Goal: Information Seeking & Learning: Learn about a topic

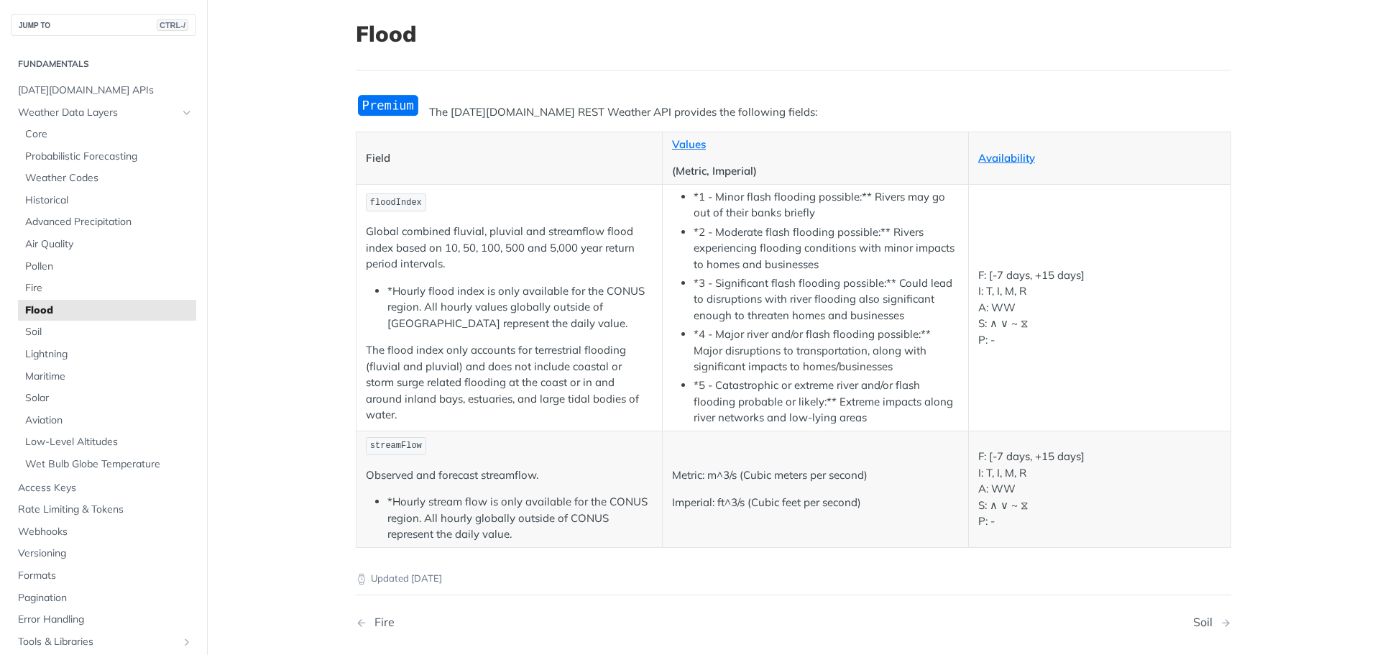
scroll to position [72, 0]
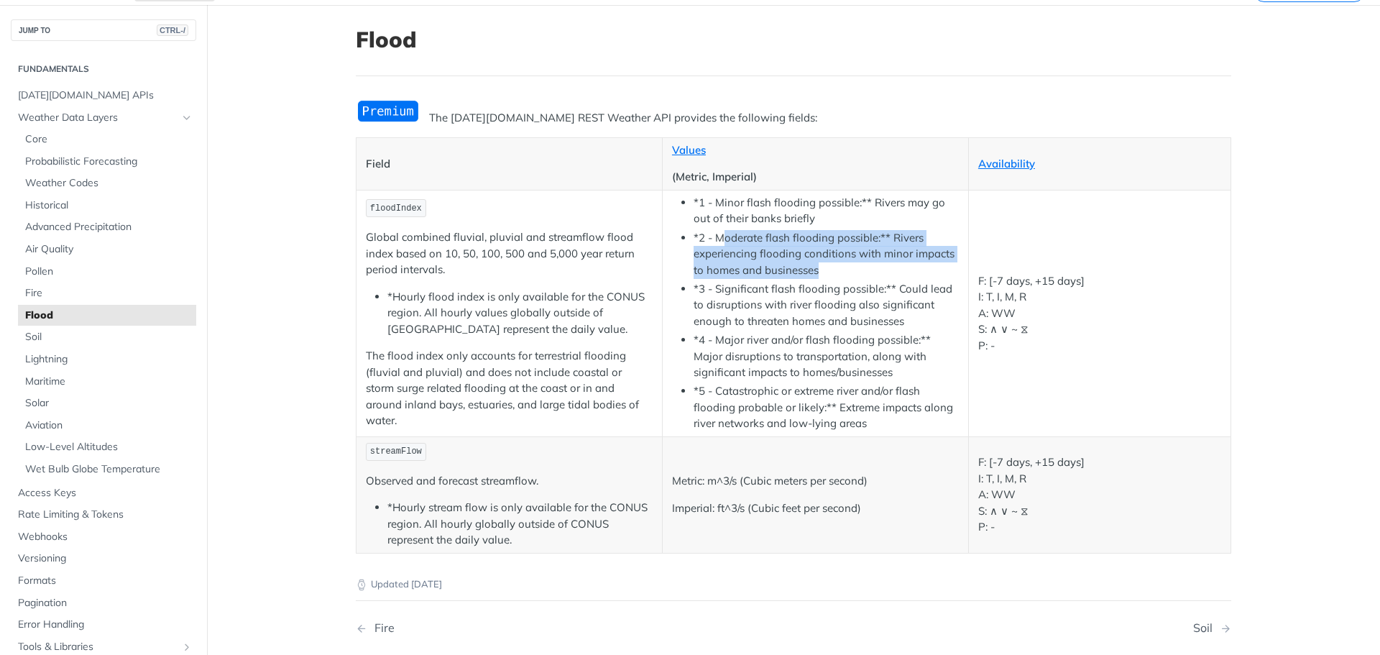
drag, startPoint x: 717, startPoint y: 236, endPoint x: 868, endPoint y: 264, distance: 153.5
click at [868, 264] on li "*2 - Moderate flash flooding possible:** Rivers experiencing flooding condition…" at bounding box center [826, 254] width 265 height 49
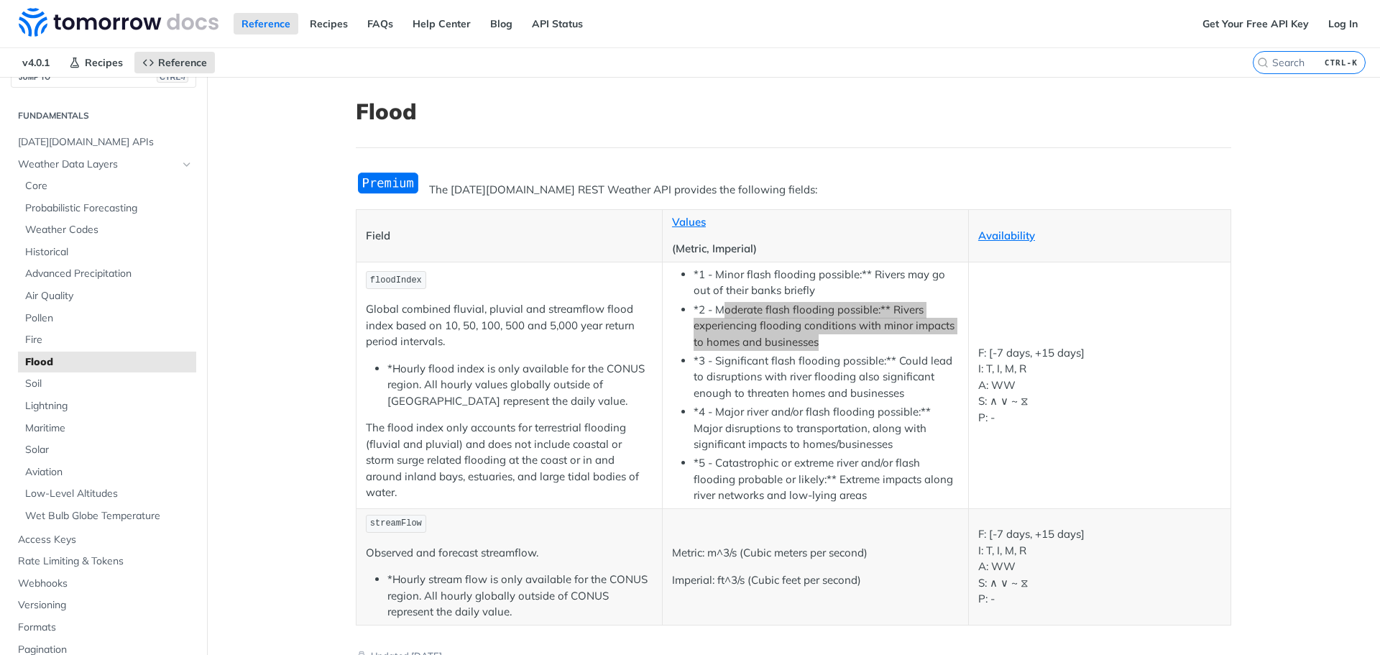
scroll to position [0, 0]
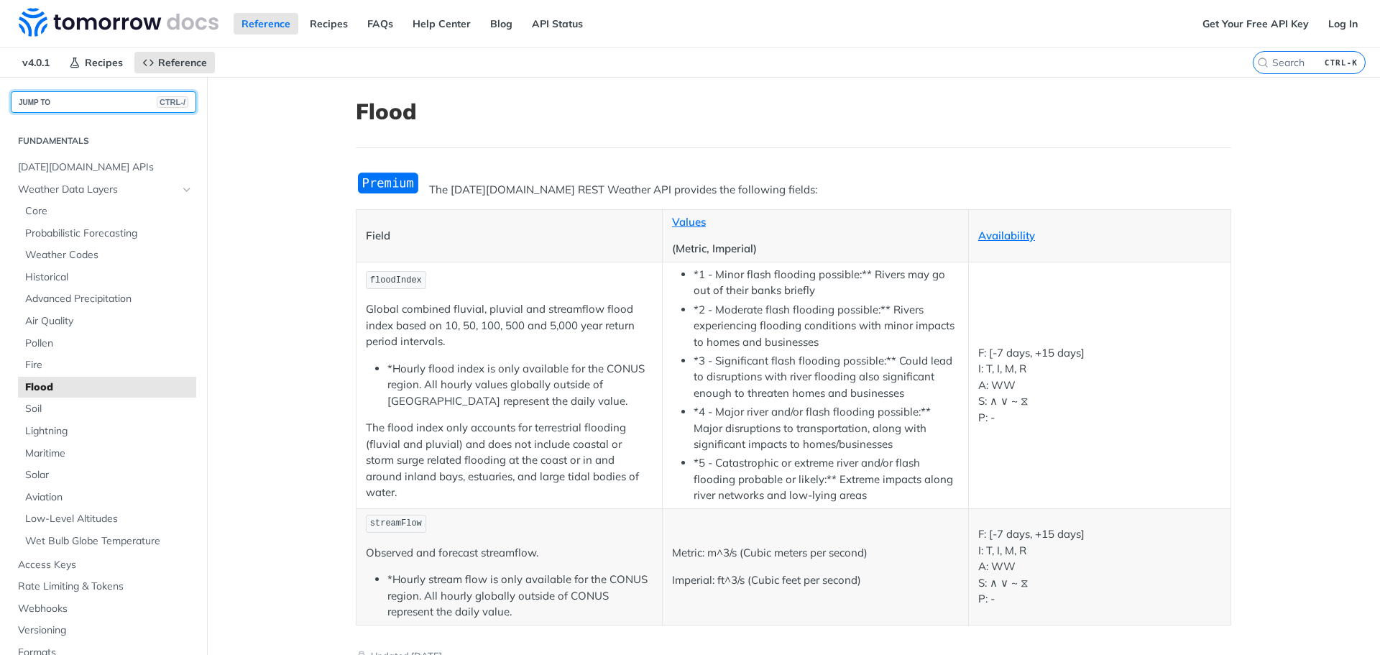
click at [89, 105] on button "JUMP TO CTRL-/" at bounding box center [103, 102] width 185 height 22
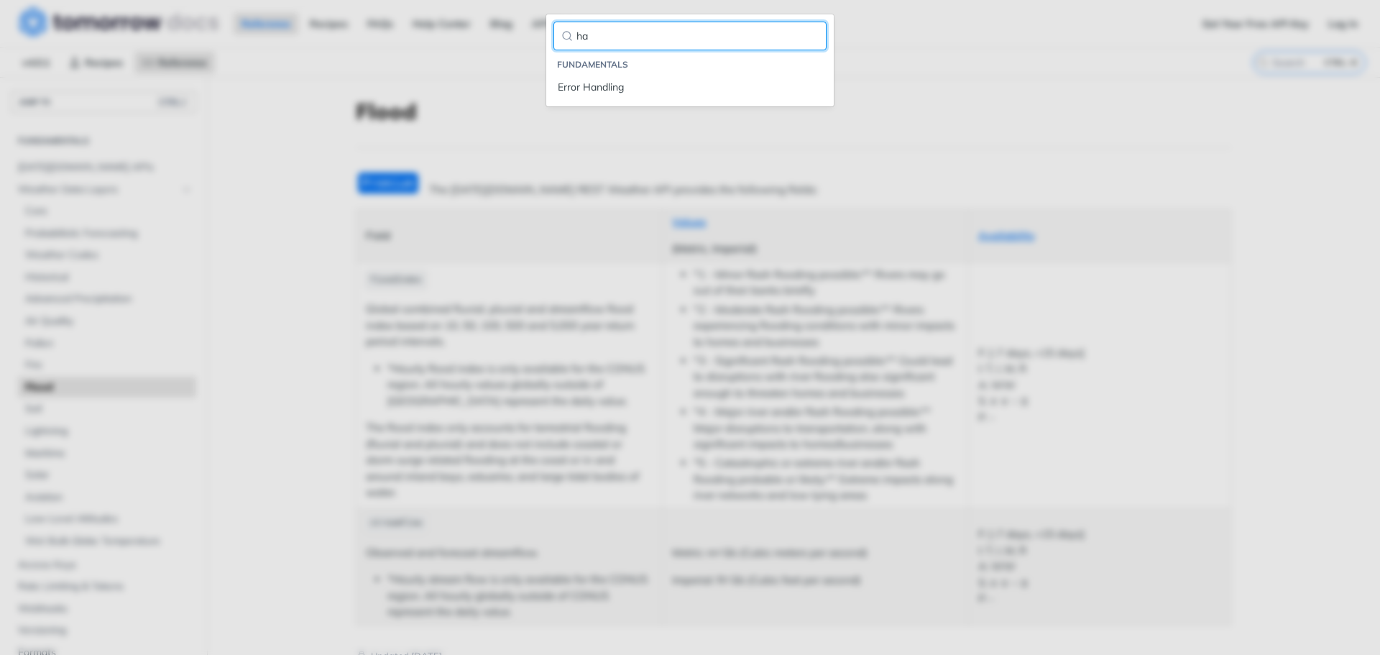
type input "h"
type input "wind"
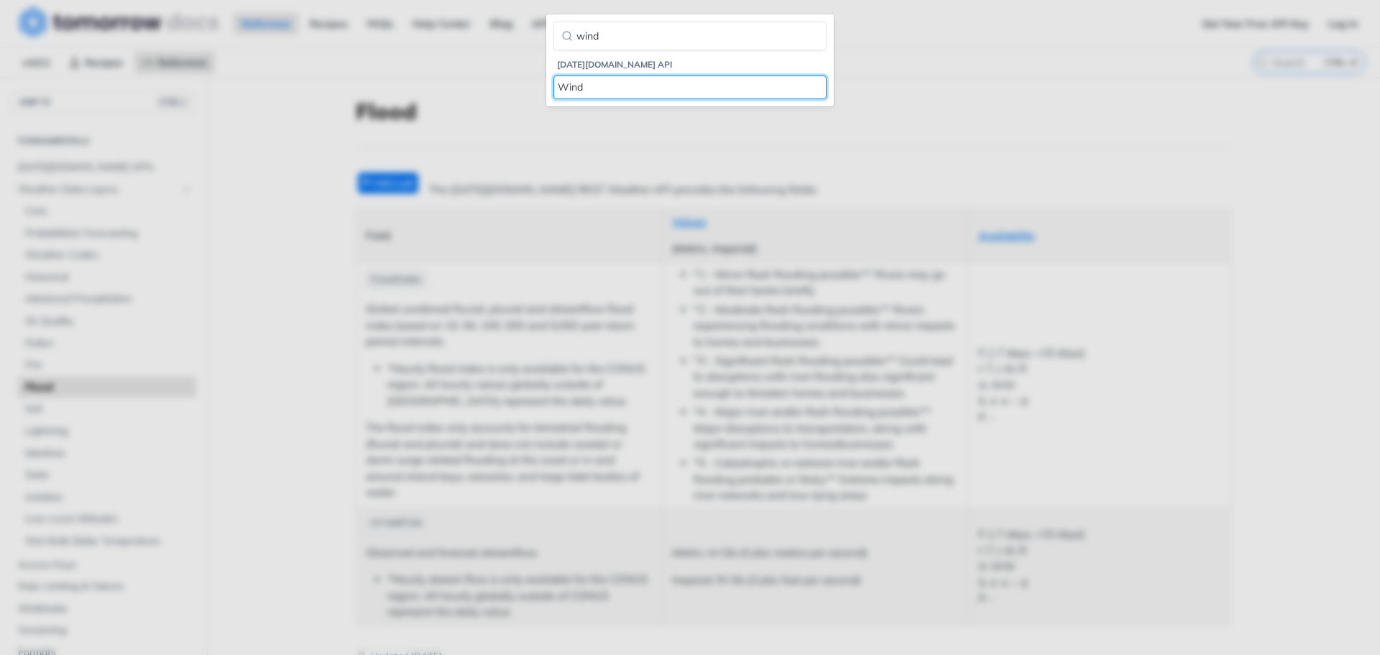
click at [566, 89] on div "Wind" at bounding box center [690, 87] width 264 height 15
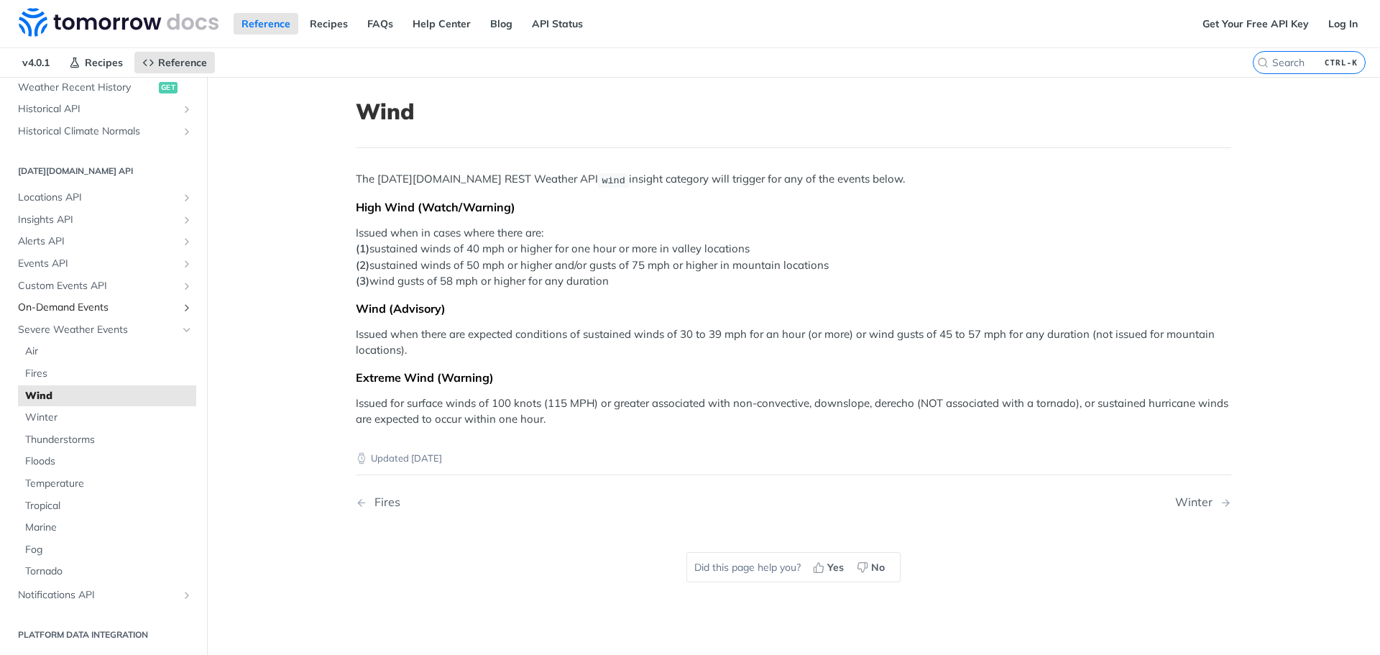
click at [70, 303] on span "On-Demand Events" at bounding box center [98, 307] width 160 height 14
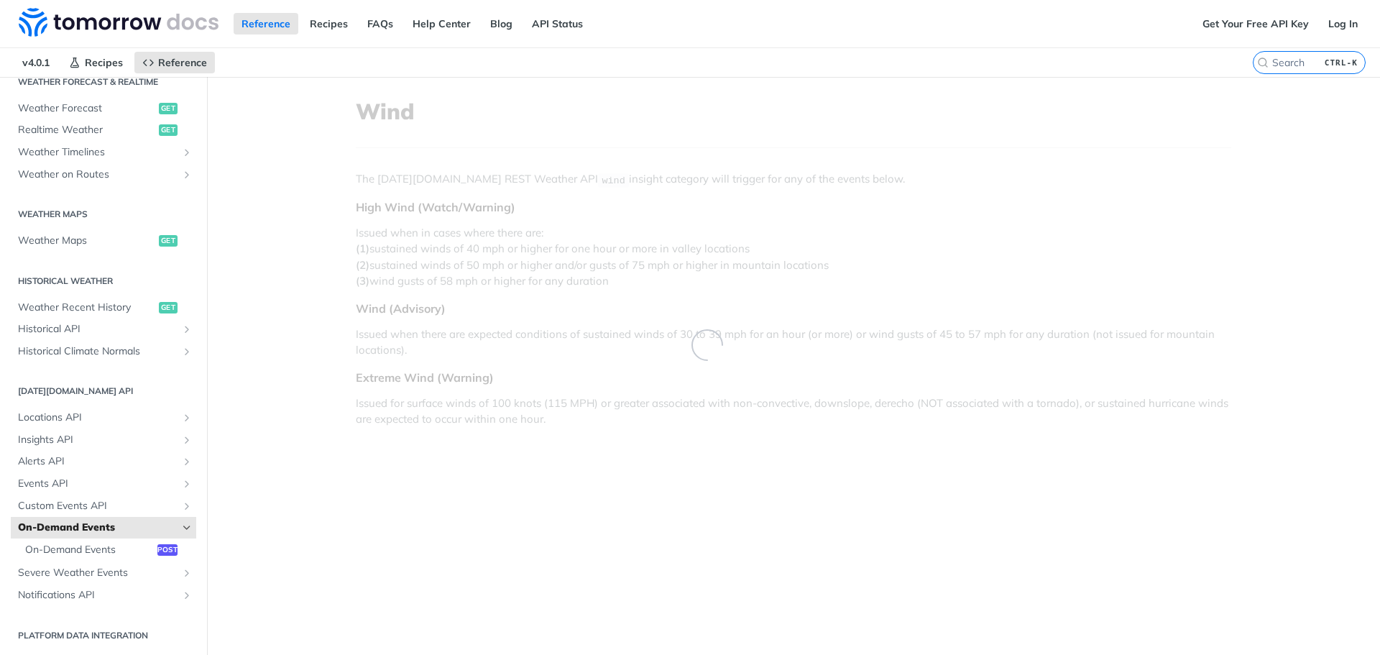
scroll to position [323, 0]
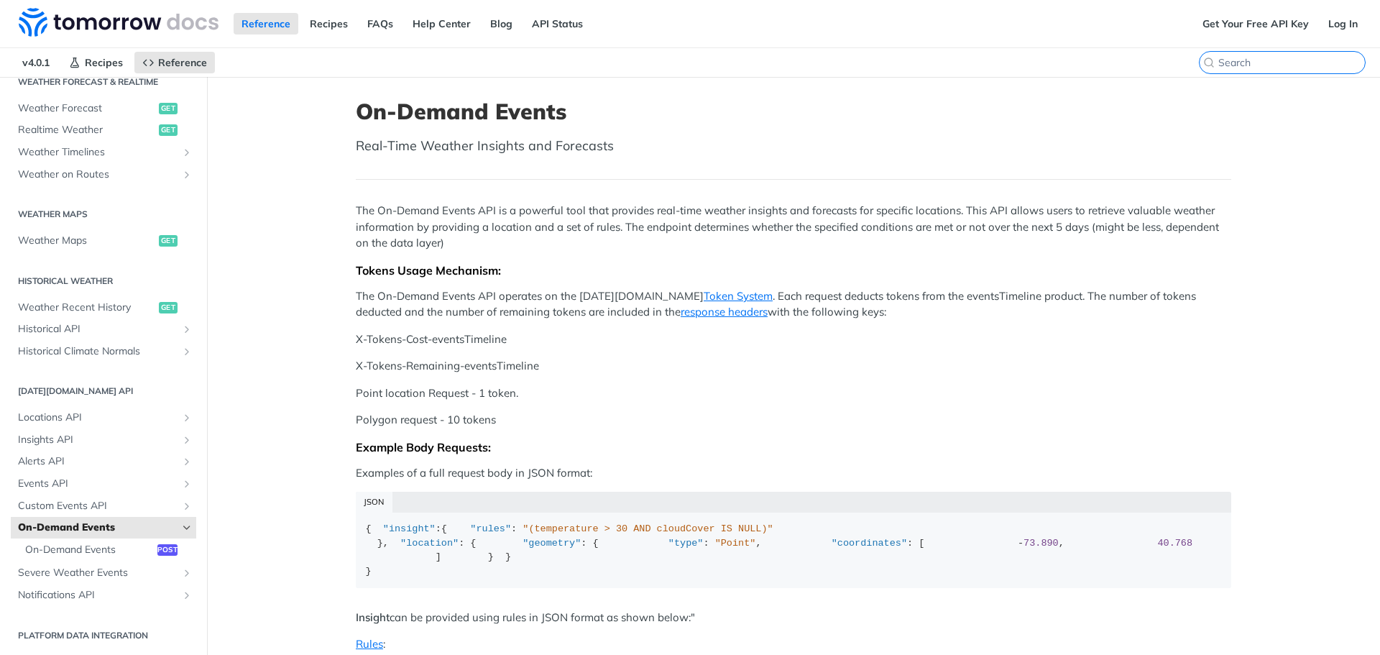
click at [1271, 68] on input "search" at bounding box center [1291, 62] width 147 height 13
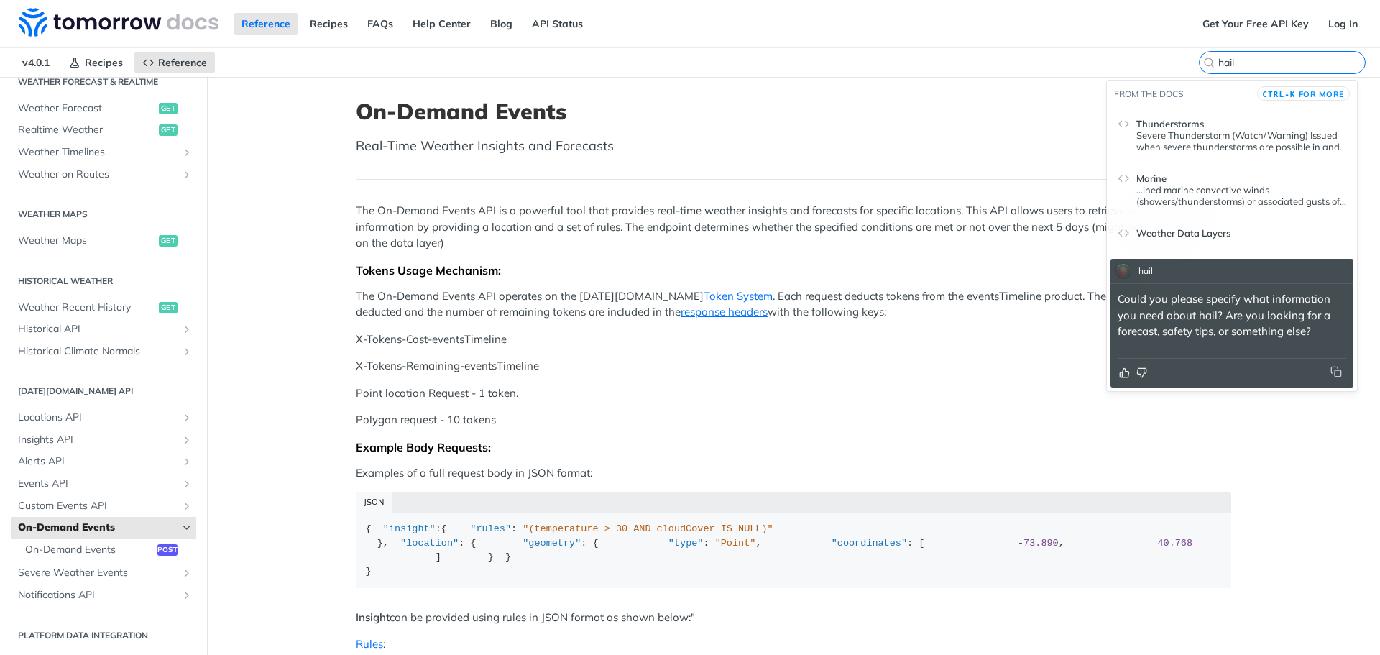
type input "hail"
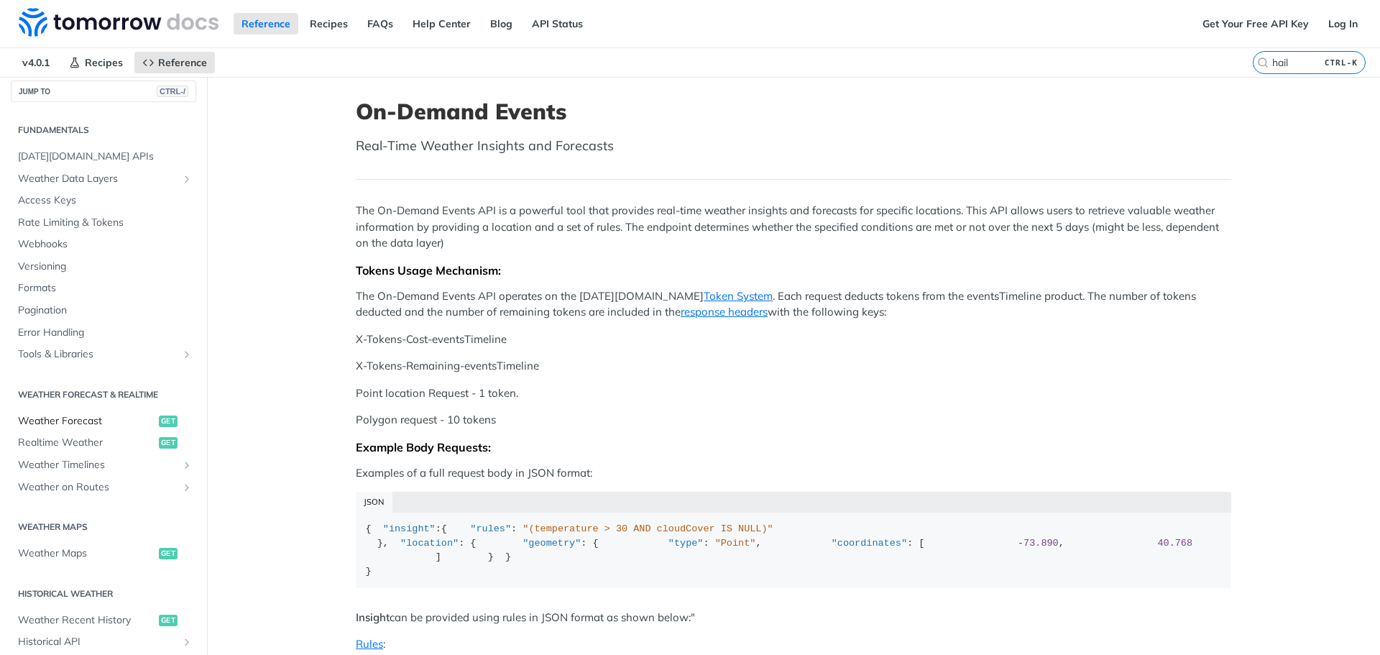
scroll to position [0, 0]
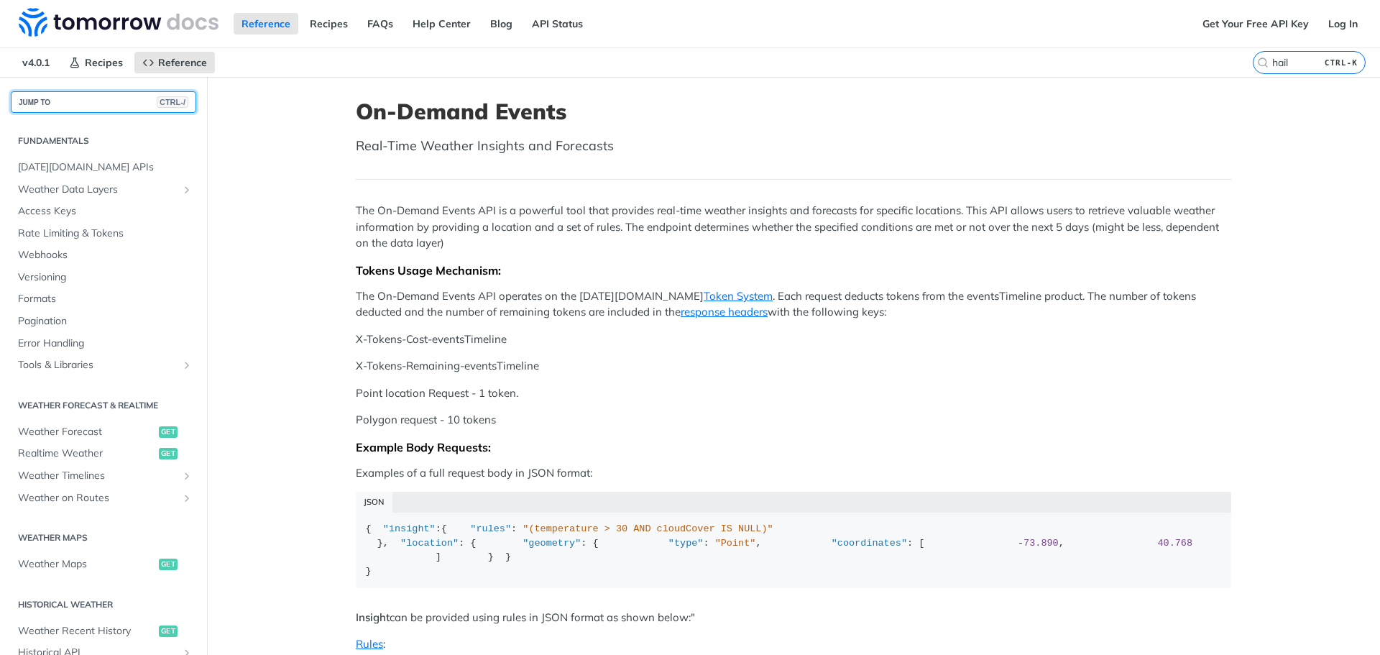
click at [48, 102] on button "JUMP TO CTRL-/" at bounding box center [103, 102] width 185 height 22
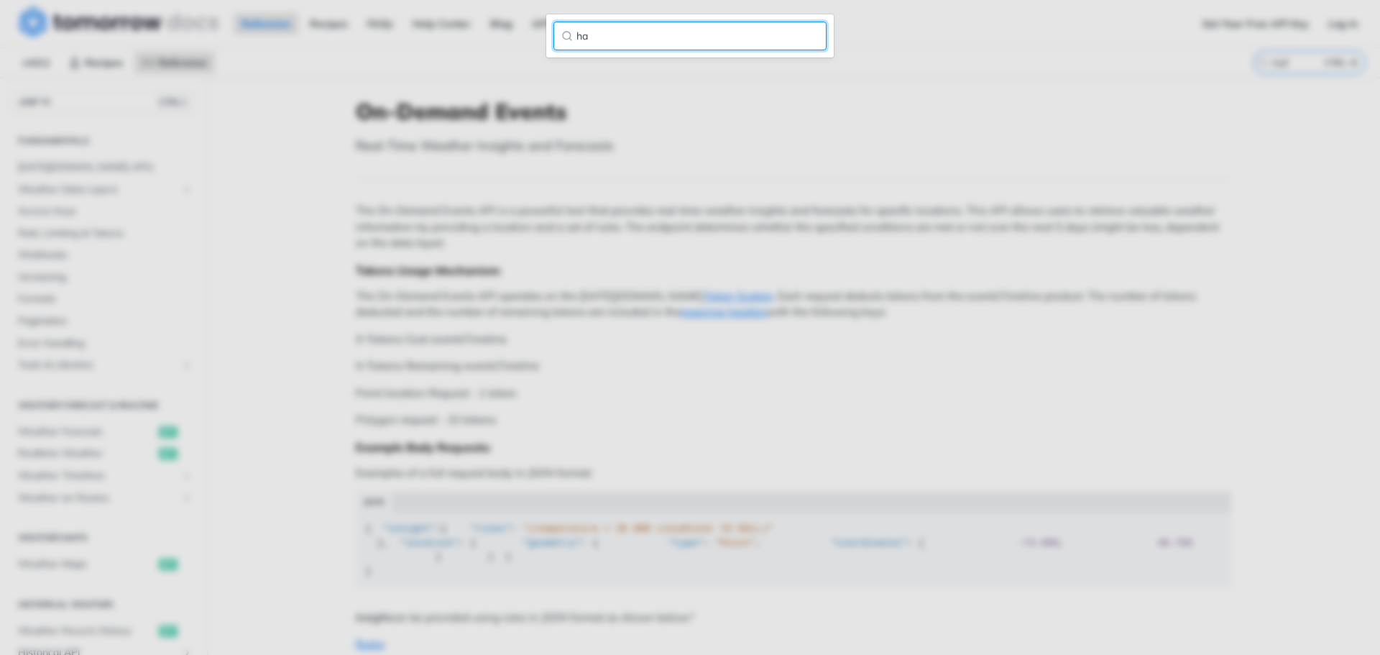
type input "h"
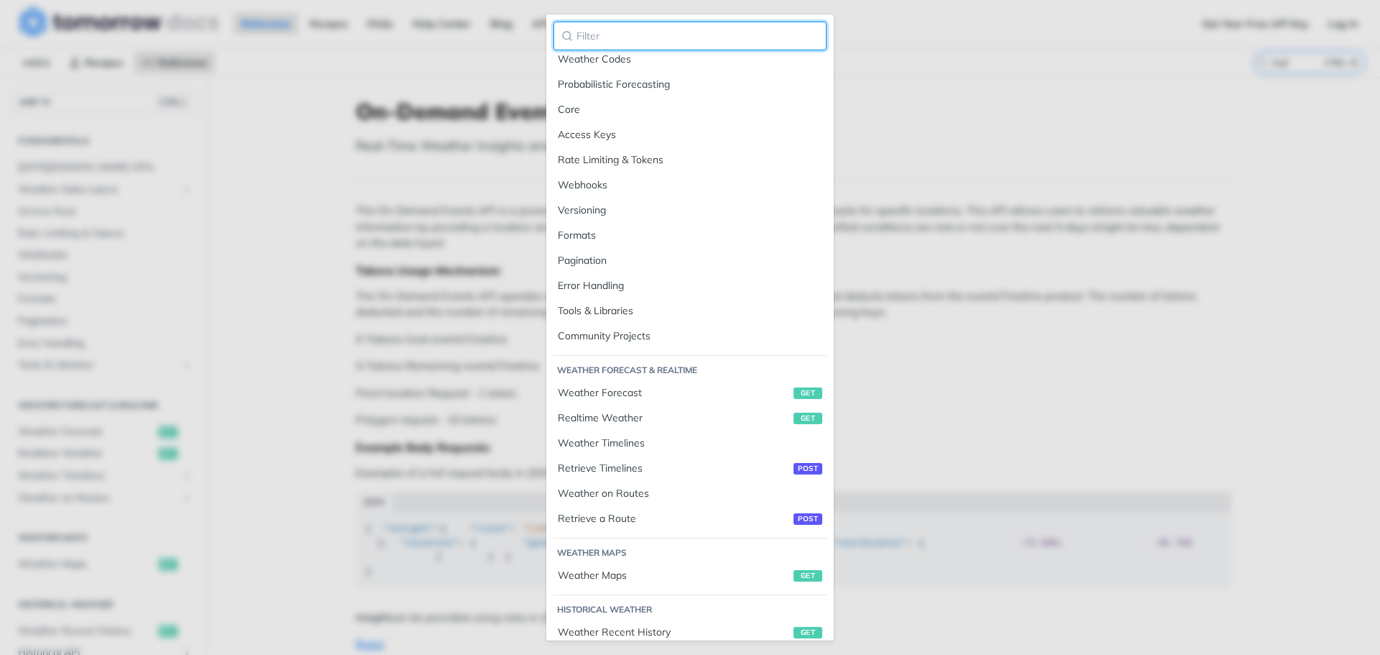
scroll to position [431, 0]
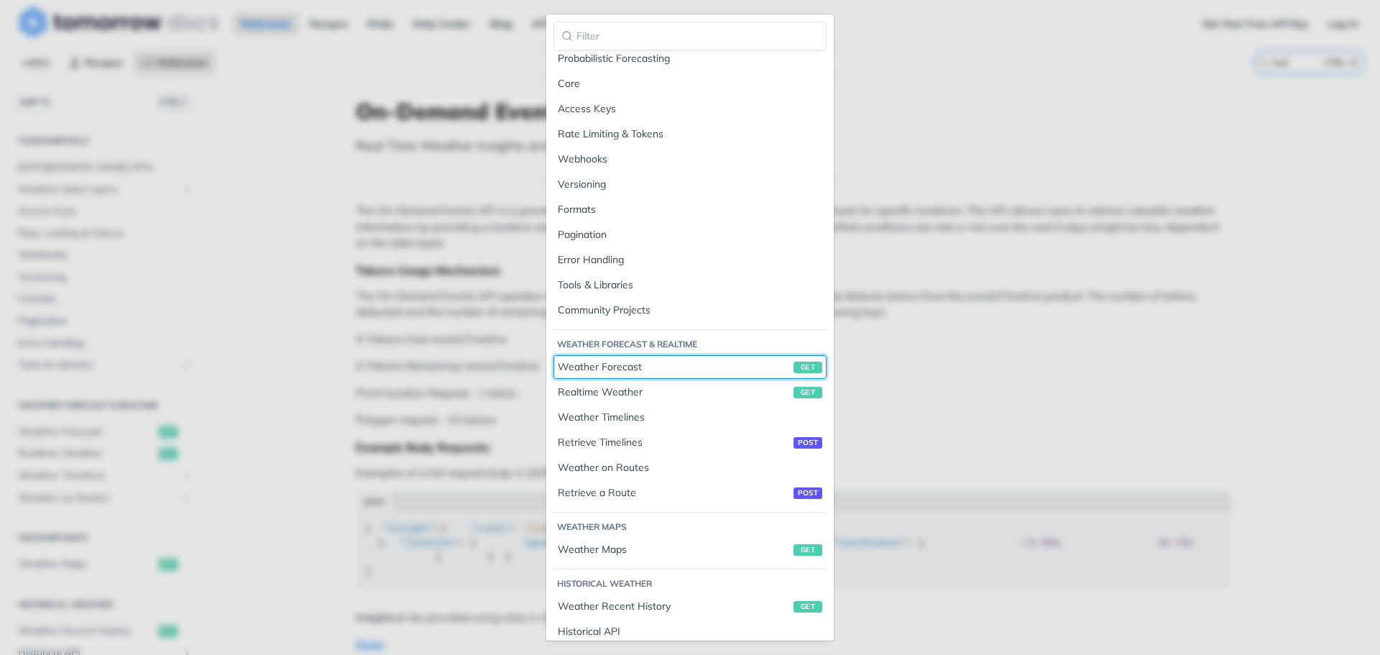
click at [570, 369] on div "Weather Forecast get" at bounding box center [690, 366] width 264 height 15
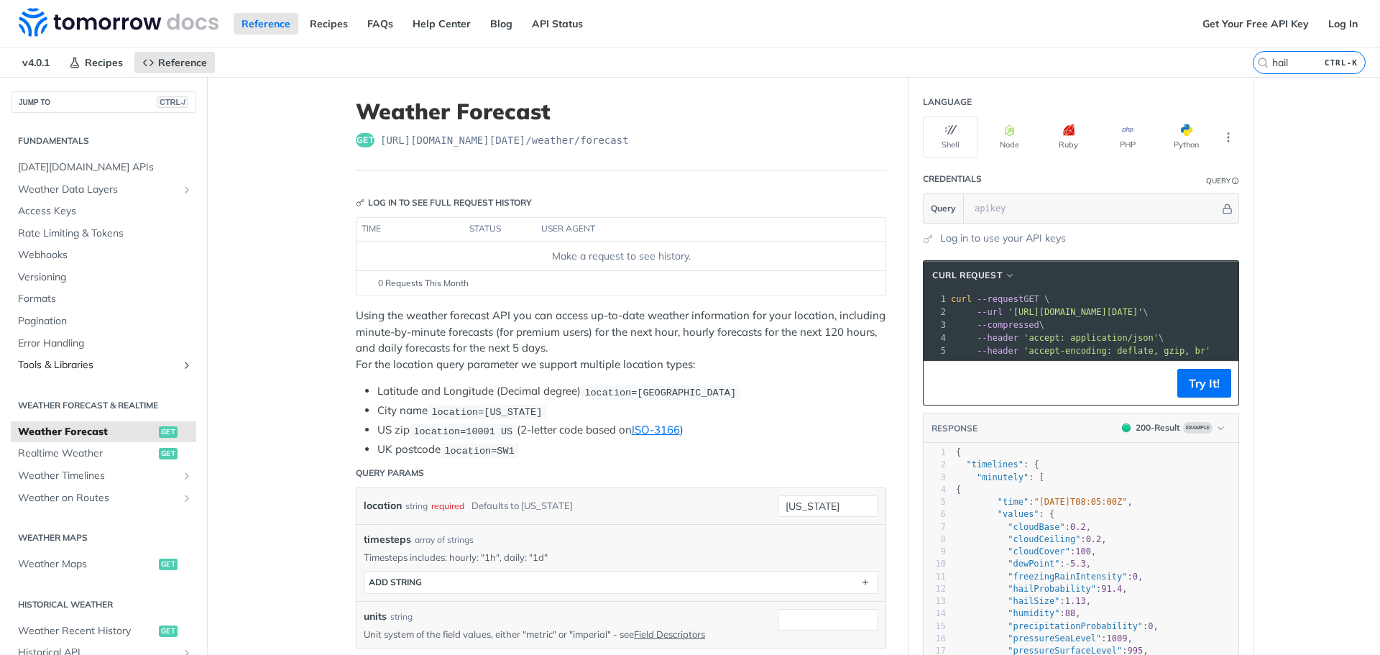
click at [170, 367] on link "Tools & Libraries" at bounding box center [103, 365] width 185 height 22
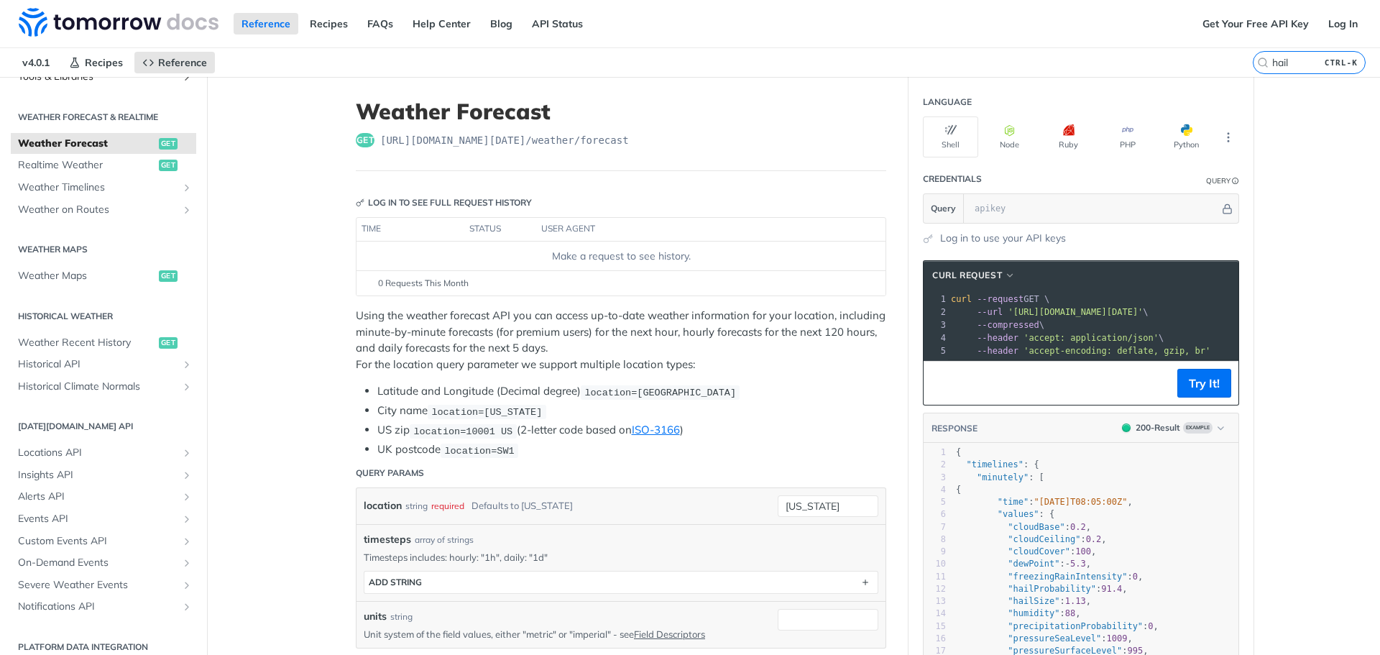
scroll to position [300, 0]
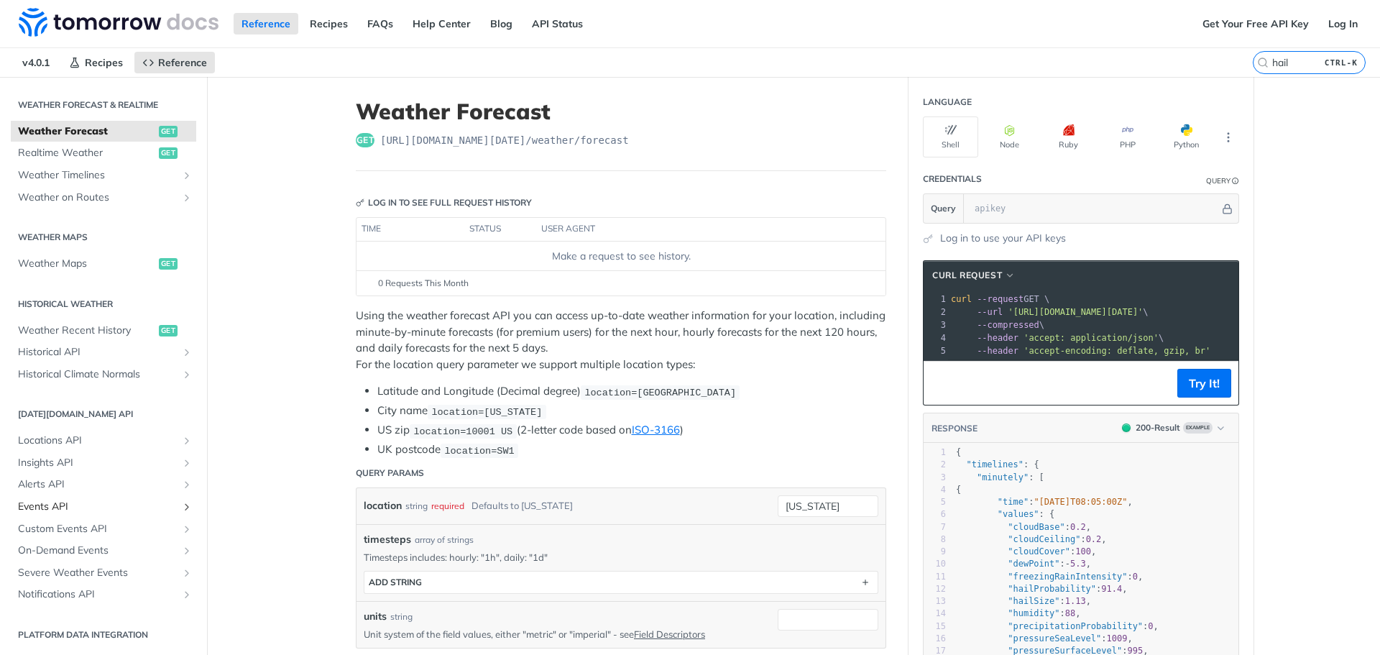
click at [32, 502] on span "Events API" at bounding box center [98, 506] width 160 height 14
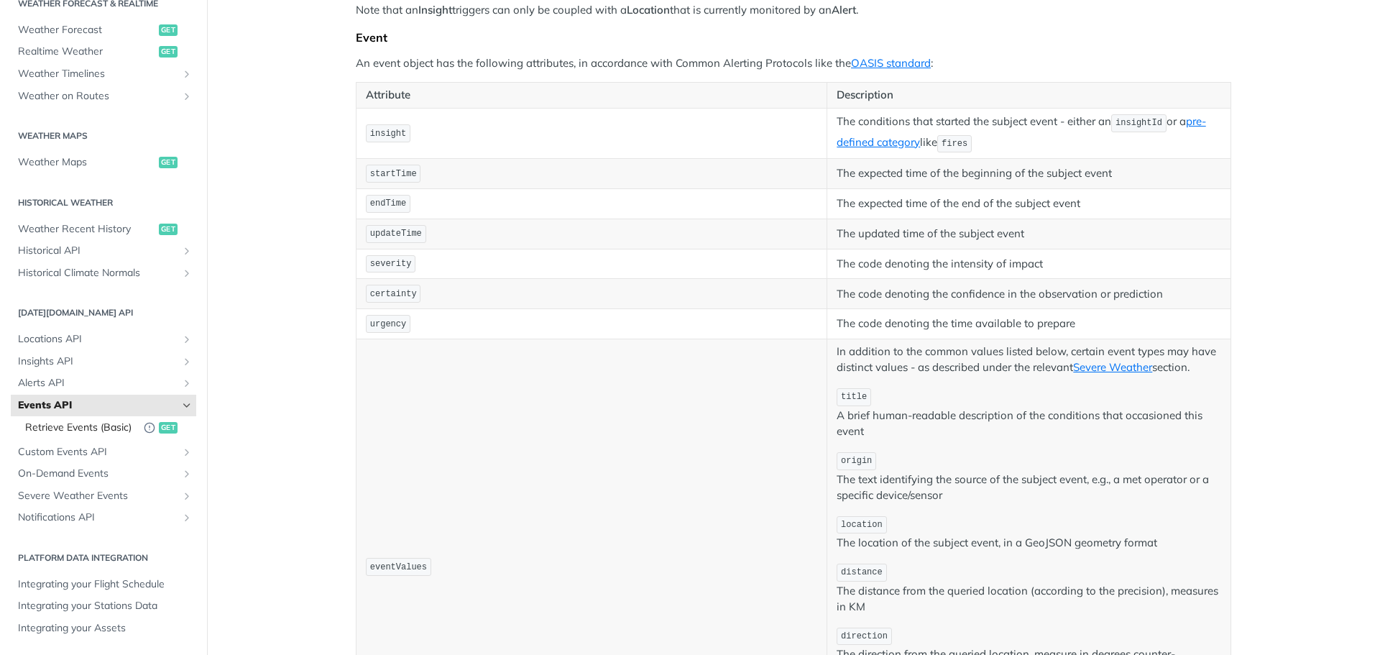
scroll to position [287, 0]
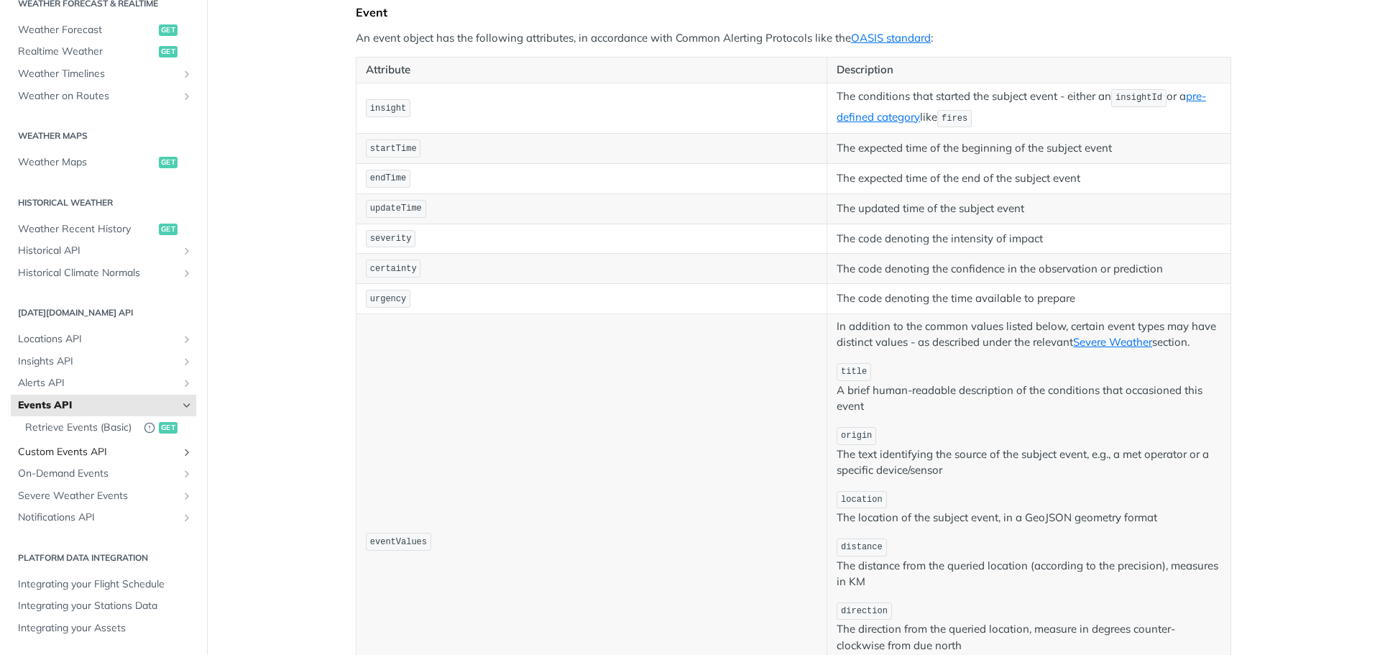
click at [42, 453] on span "Custom Events API" at bounding box center [98, 452] width 160 height 14
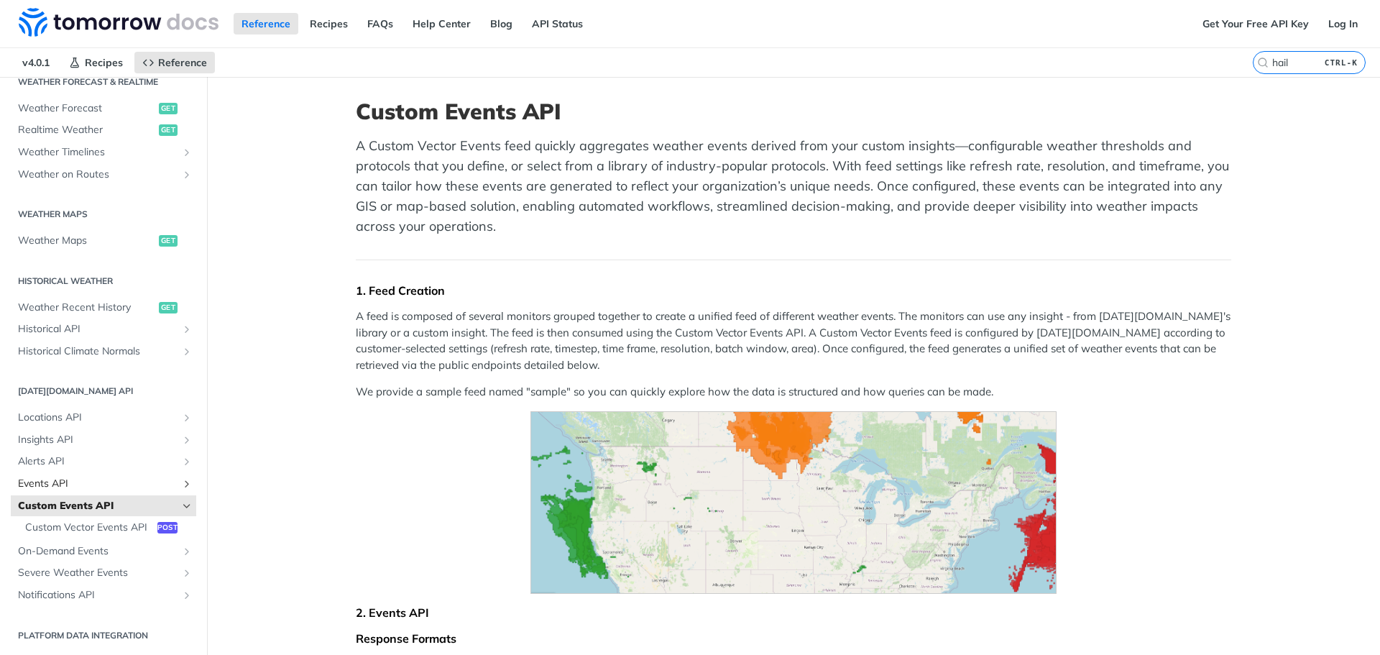
click at [40, 476] on span "Events API" at bounding box center [98, 483] width 160 height 14
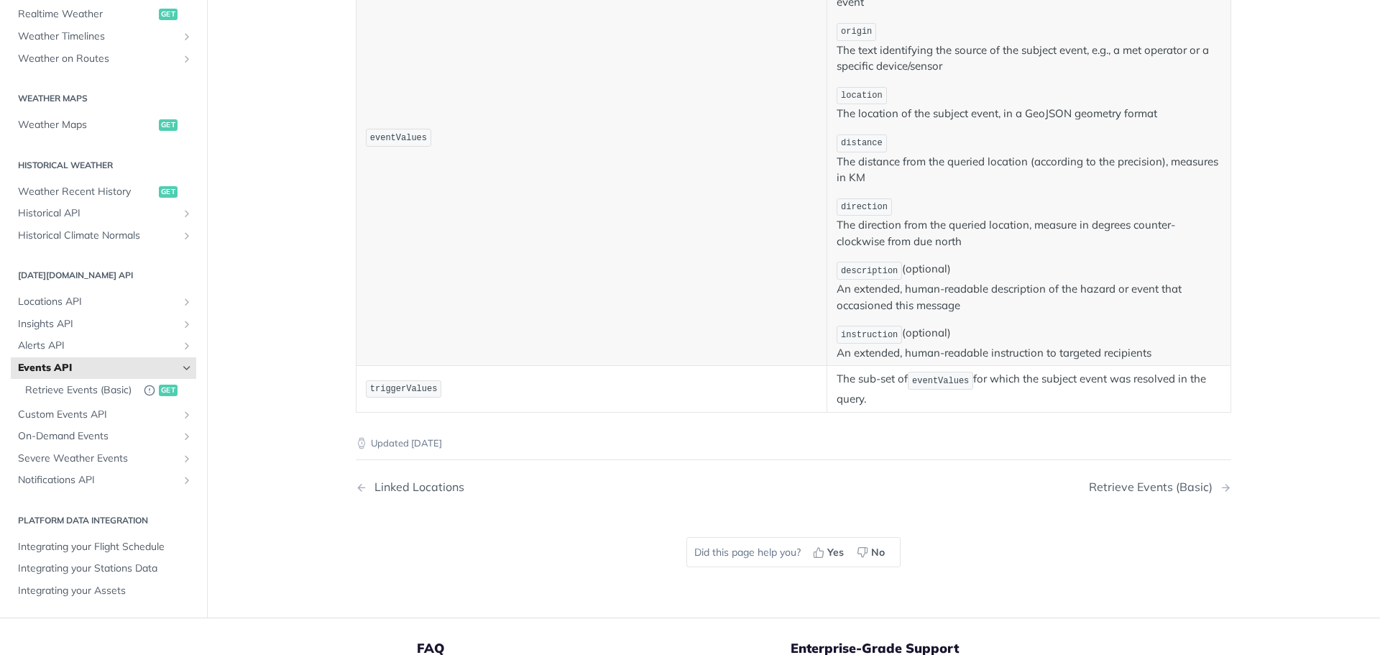
scroll to position [719, 0]
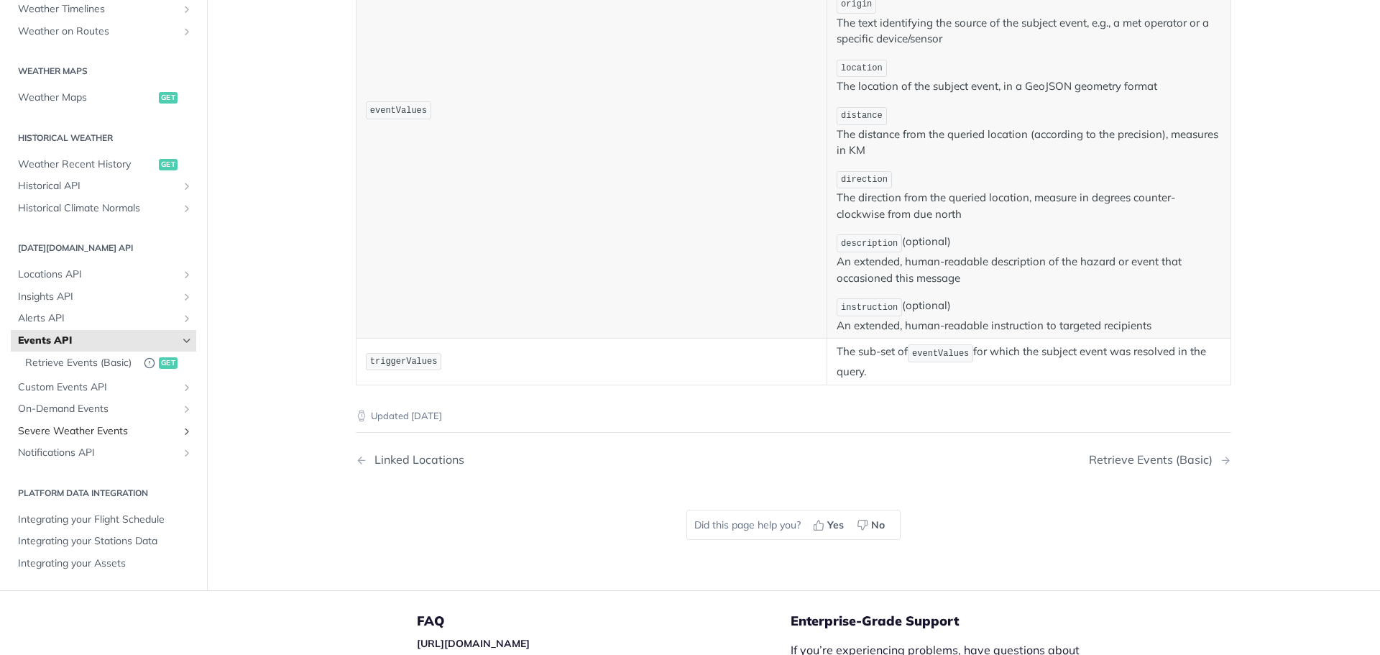
click at [60, 430] on span "Severe Weather Events" at bounding box center [98, 431] width 160 height 14
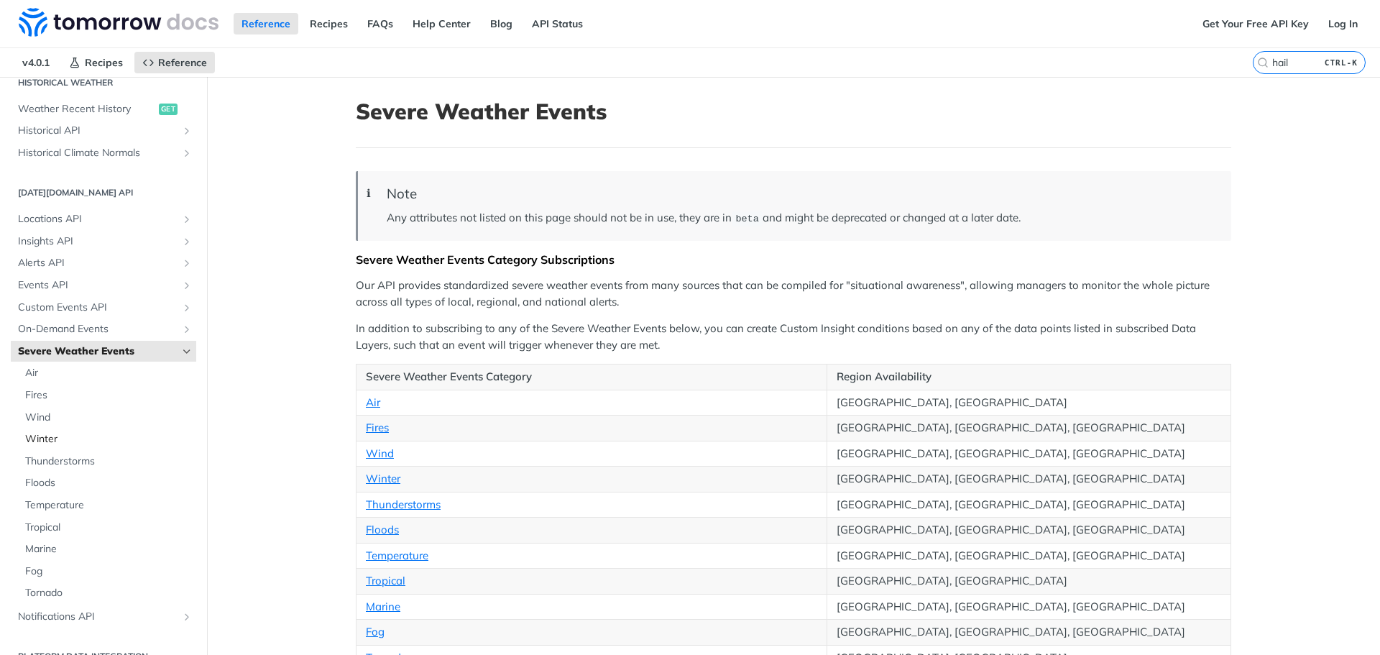
scroll to position [543, 0]
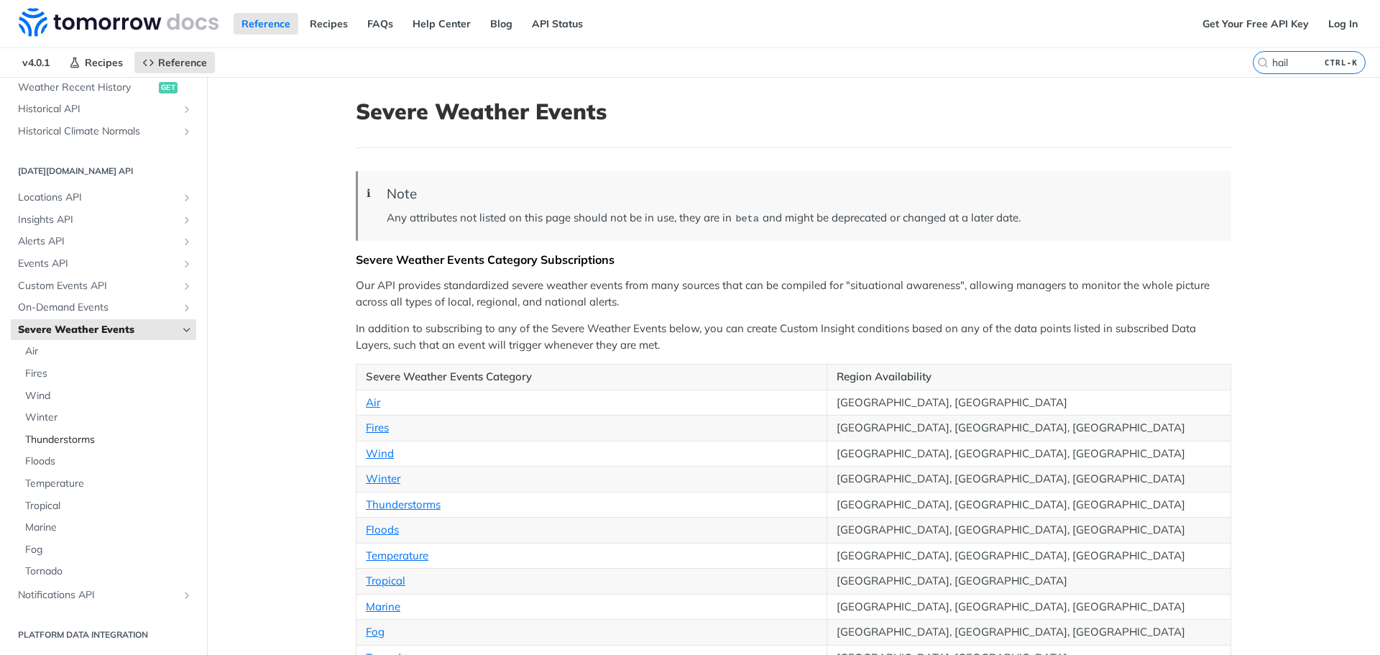
click at [75, 441] on span "Thunderstorms" at bounding box center [108, 440] width 167 height 14
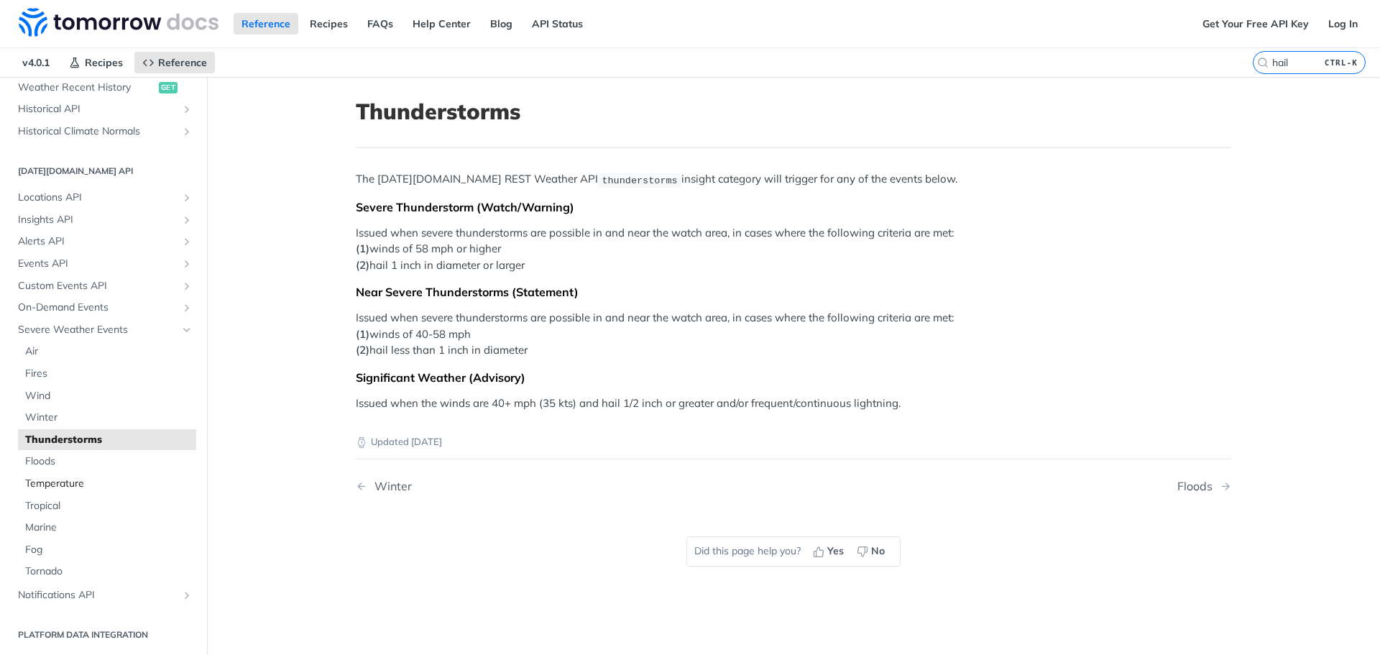
click at [52, 484] on span "Temperature" at bounding box center [108, 483] width 167 height 14
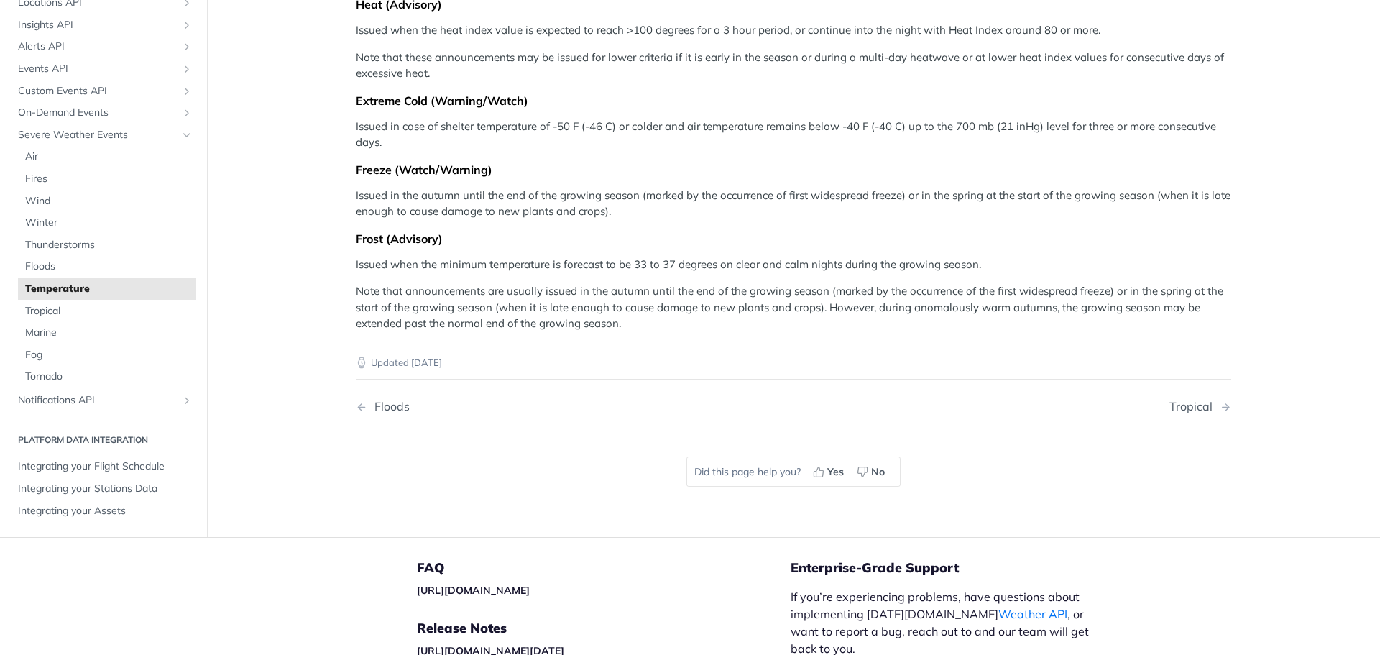
scroll to position [216, 0]
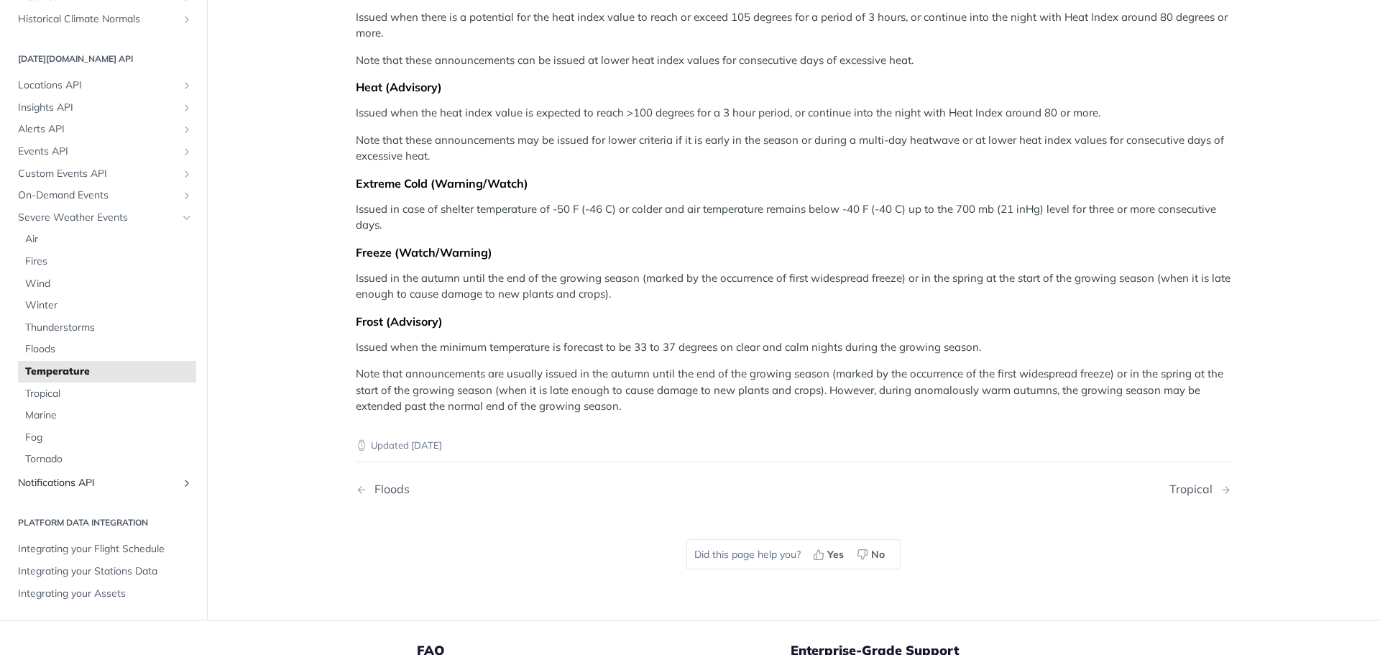
click at [73, 482] on span "Notifications API" at bounding box center [98, 483] width 160 height 14
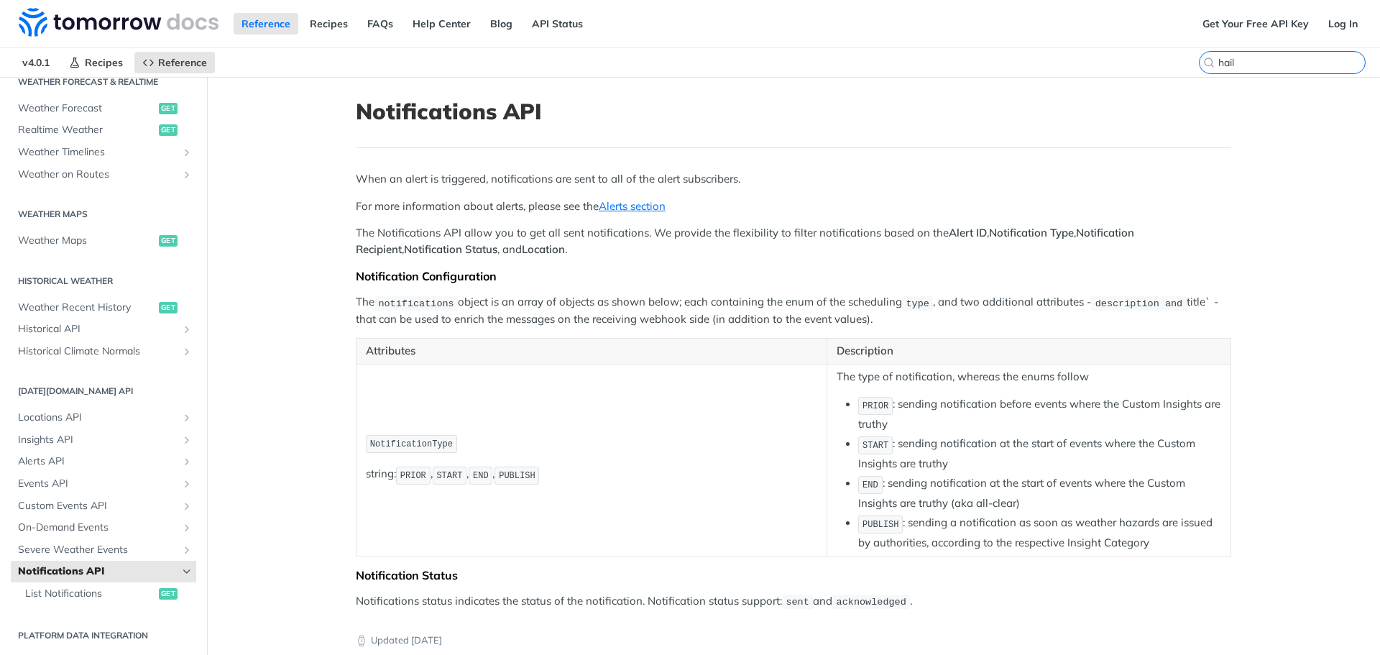
click at [1281, 62] on input "hail" at bounding box center [1291, 62] width 147 height 13
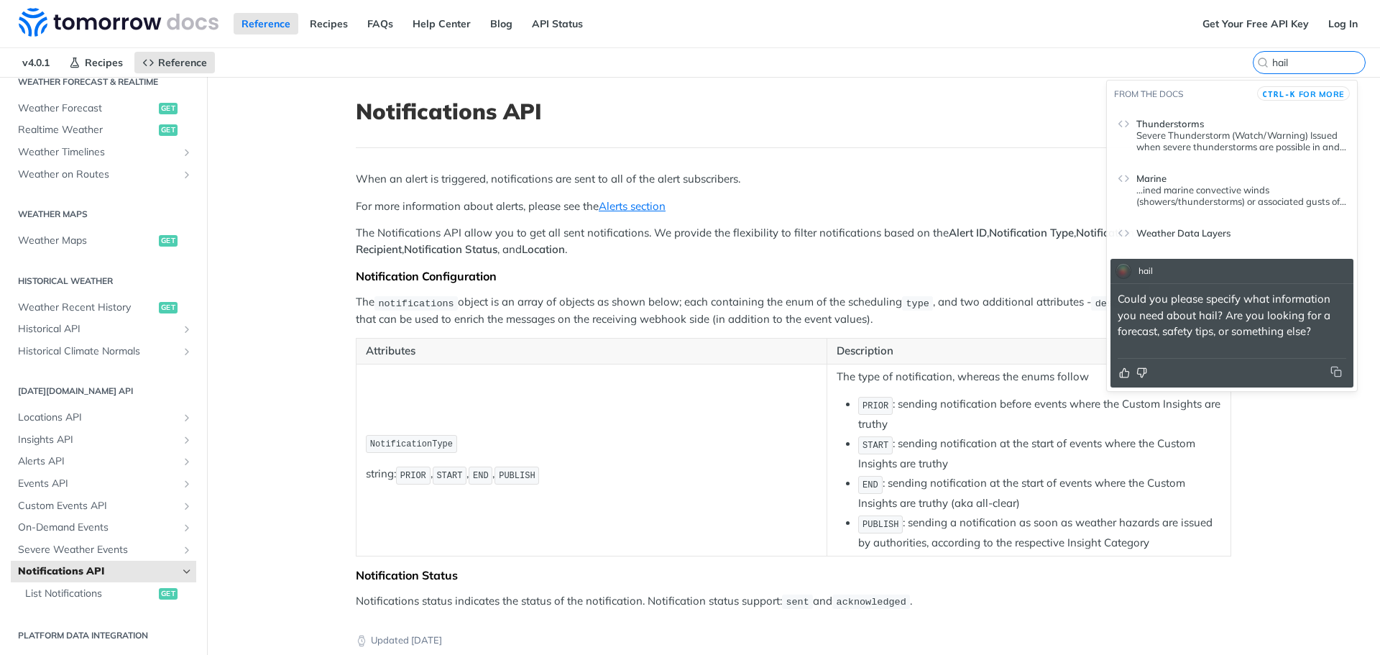
click at [1169, 377] on div at bounding box center [1232, 373] width 229 height 14
click at [1289, 64] on input "hail" at bounding box center [1291, 62] width 147 height 13
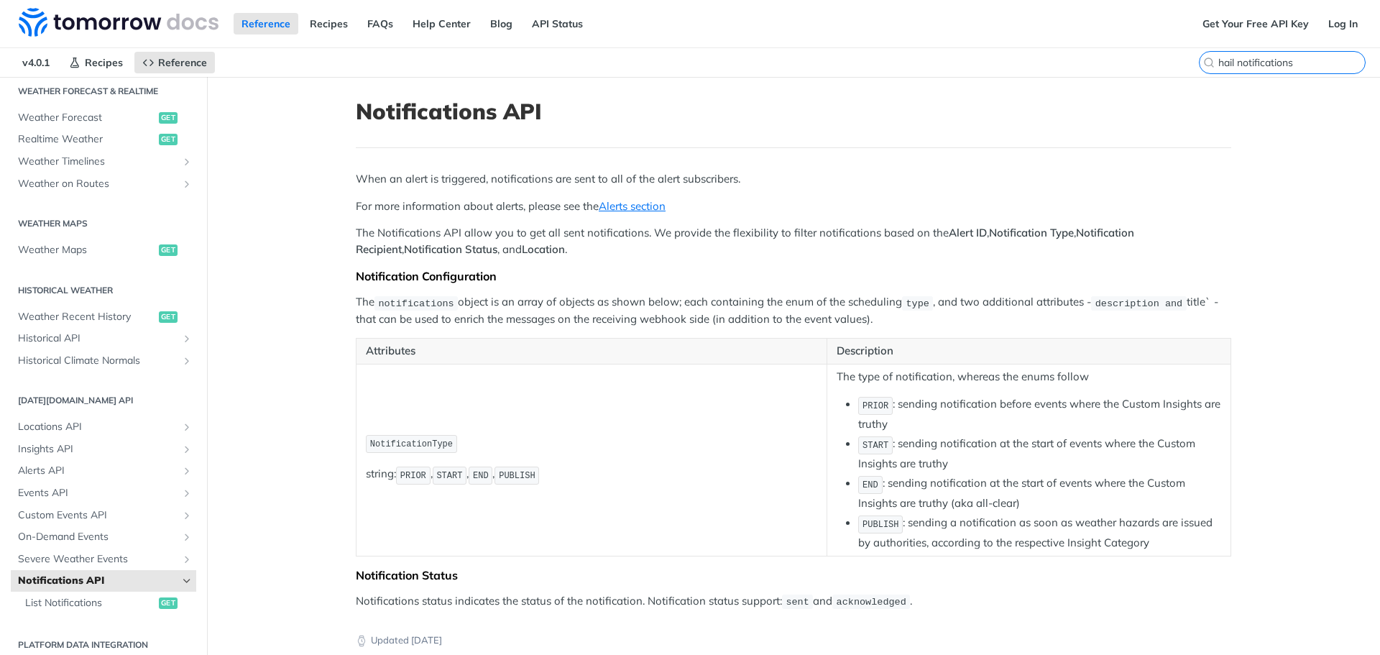
scroll to position [323, 0]
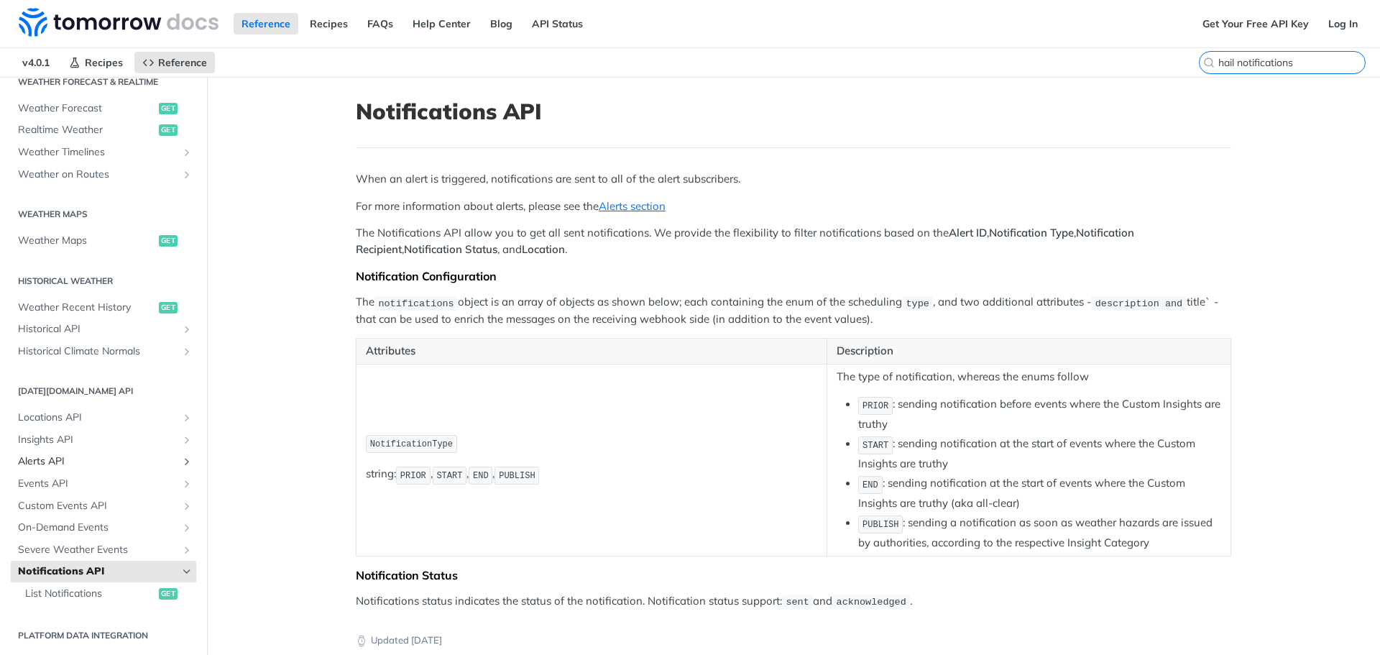
type input "hail notifications"
click at [47, 462] on span "Alerts API" at bounding box center [98, 461] width 160 height 14
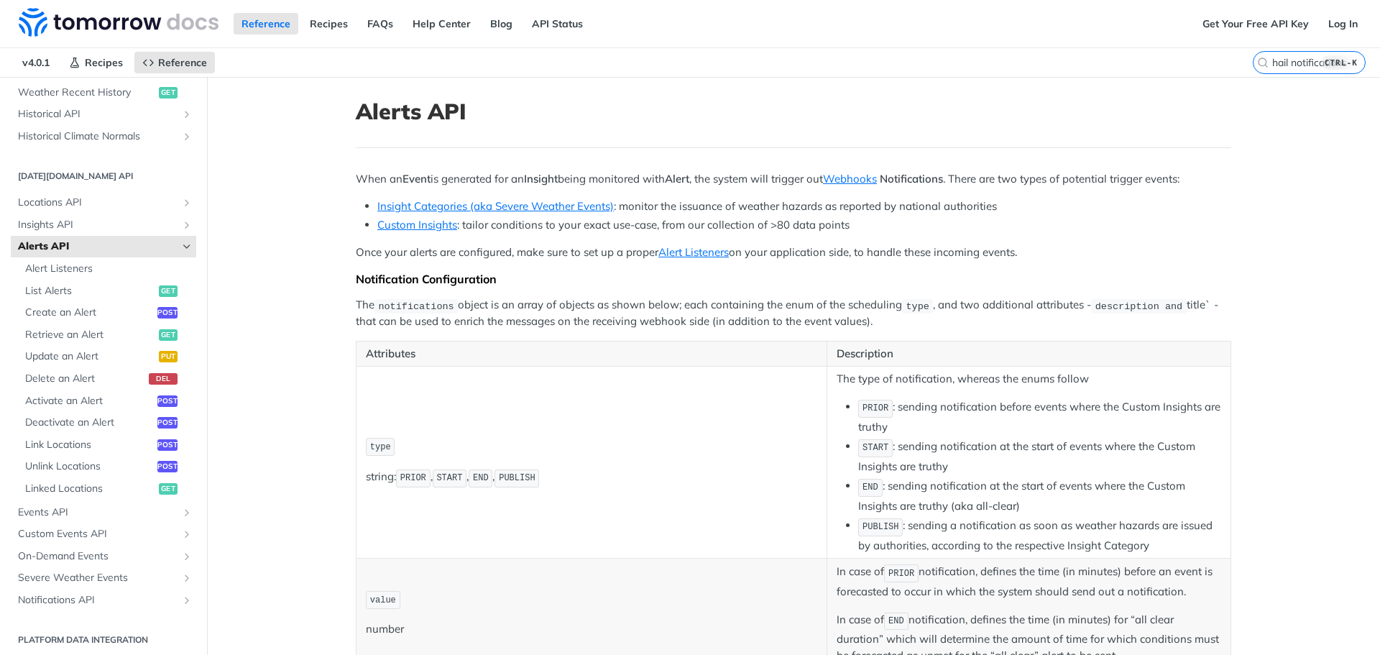
scroll to position [539, 0]
click at [33, 505] on span "Events API" at bounding box center [98, 512] width 160 height 14
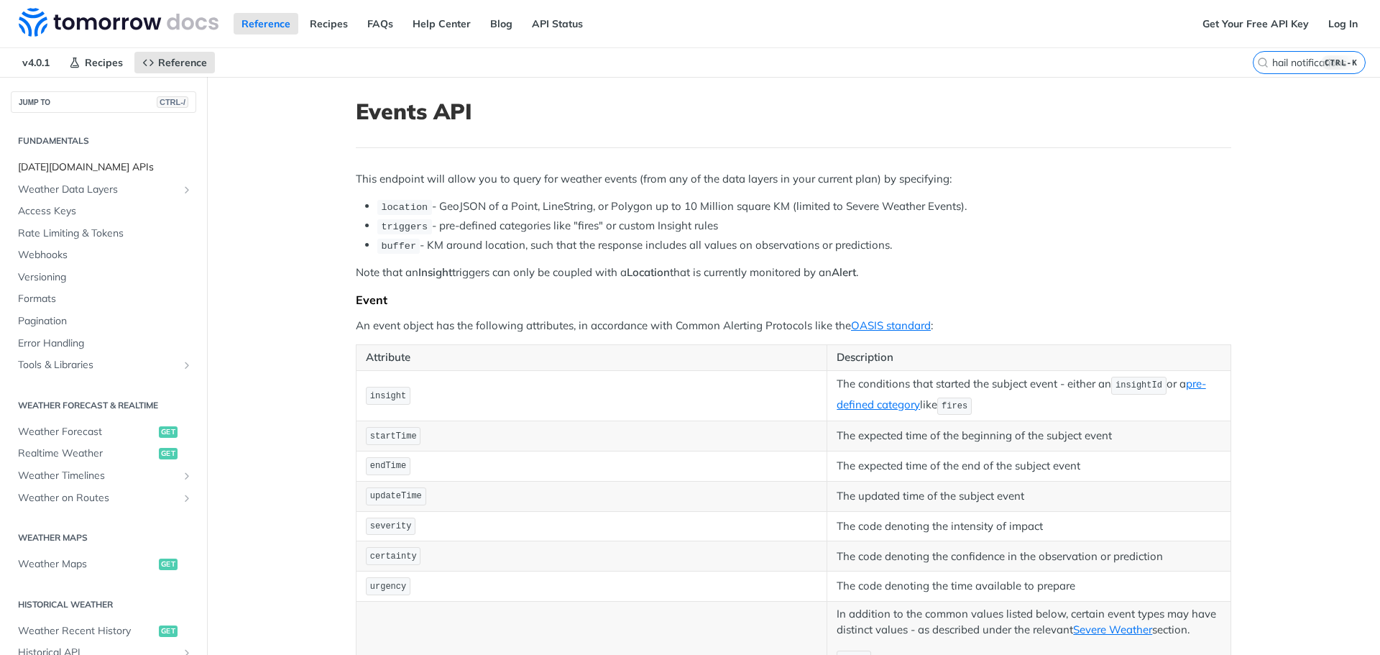
click at [52, 166] on span "[DATE][DOMAIN_NAME] APIs" at bounding box center [105, 167] width 175 height 14
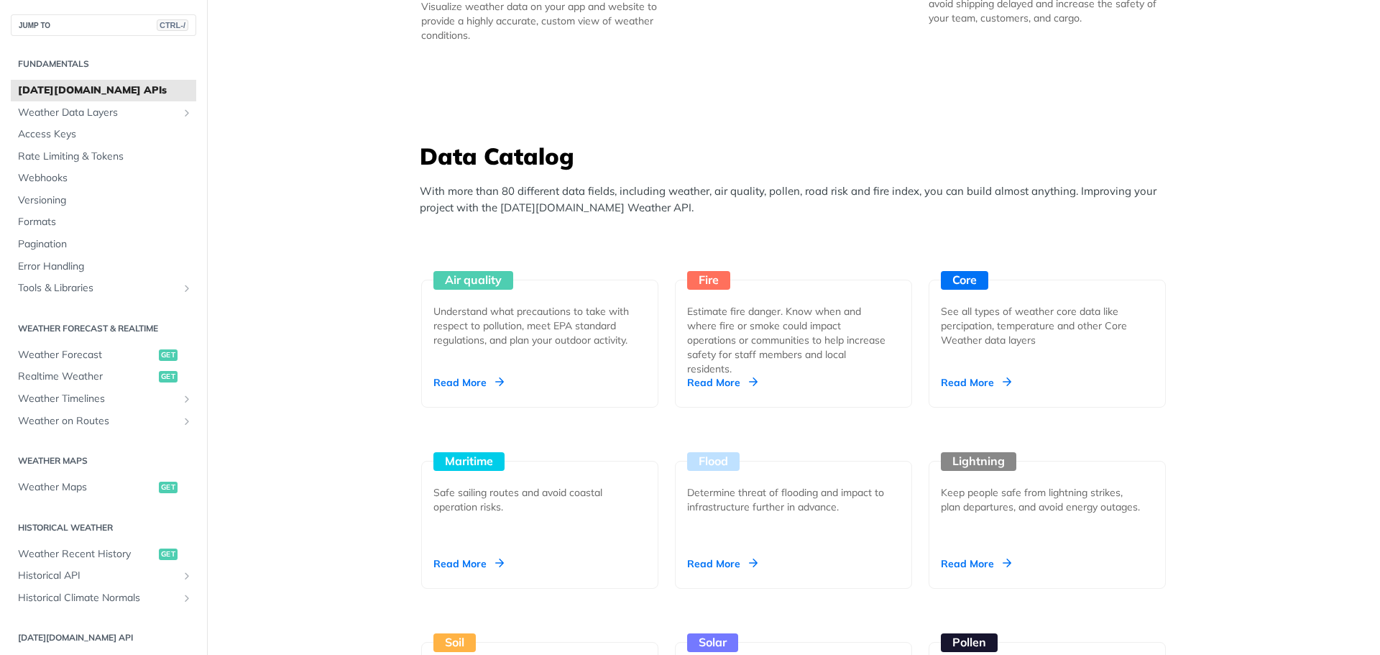
scroll to position [791, 0]
